Goal: Download file/media

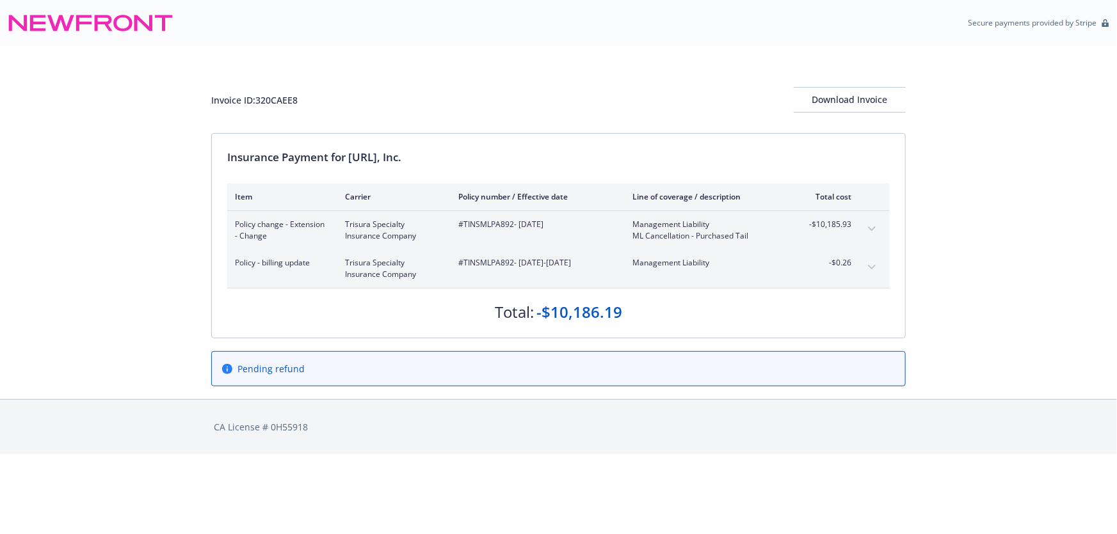
click at [123, 264] on div "Invoice ID: 320CAEE8 Download Invoice Insurance Payment for [URL], Inc. Item Ca…" at bounding box center [558, 222] width 1117 height 353
